Goal: Information Seeking & Learning: Learn about a topic

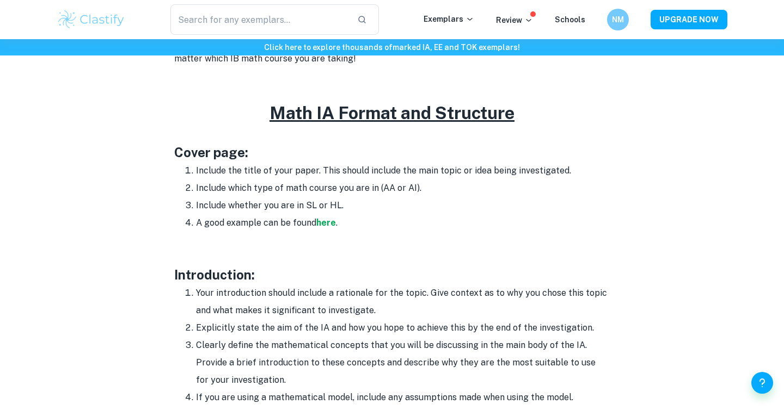
scroll to position [586, 0]
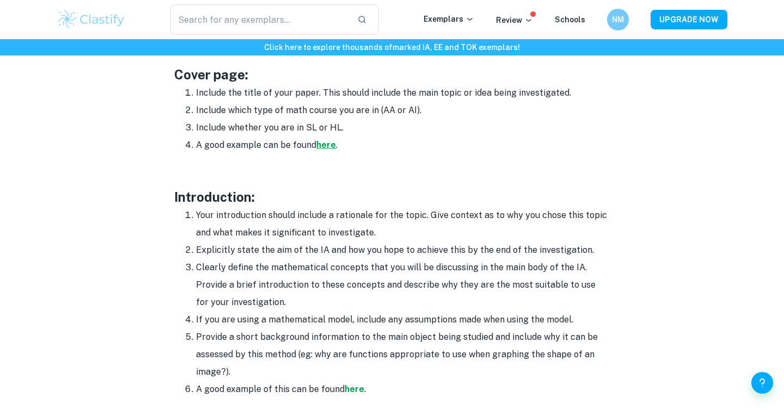
click at [324, 143] on strong "here" at bounding box center [326, 145] width 20 height 10
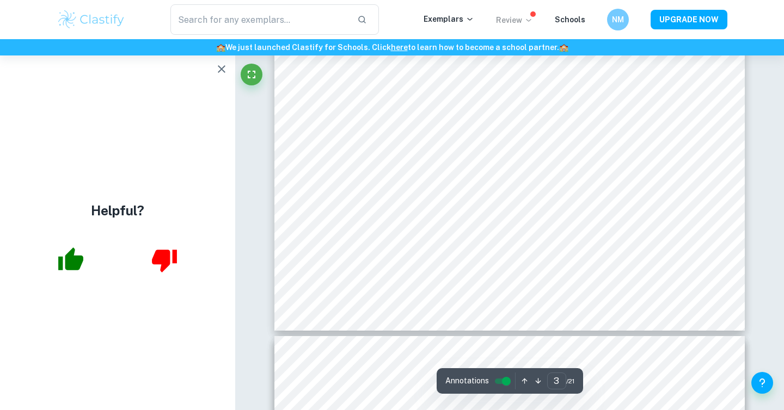
scroll to position [1752, 0]
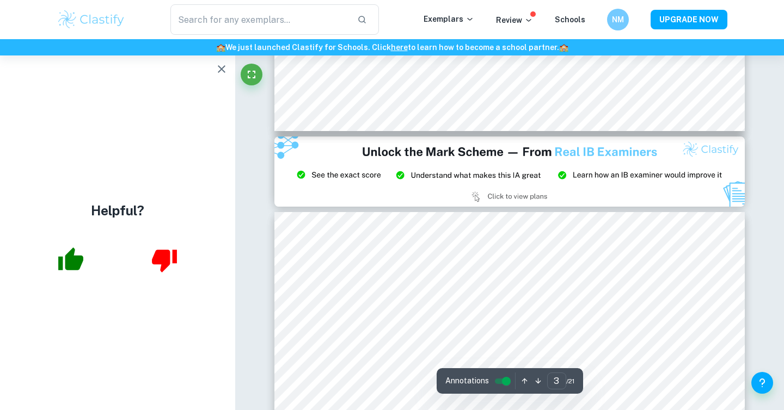
type input "2"
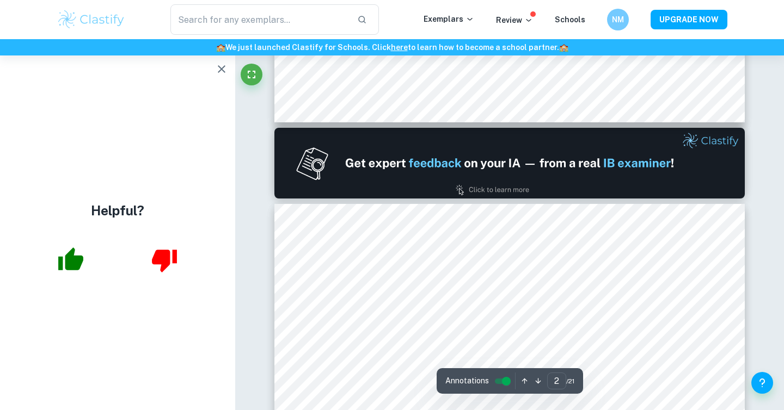
scroll to position [607, 0]
